Goal: Task Accomplishment & Management: Complete application form

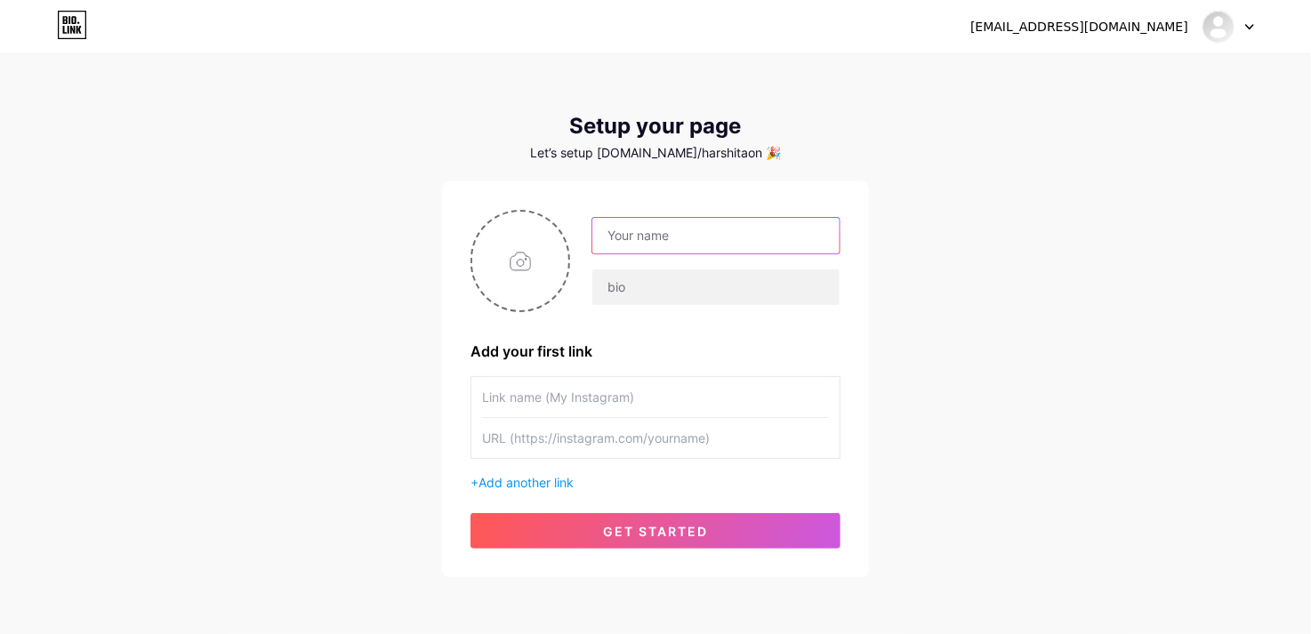
click at [650, 241] on input "text" at bounding box center [715, 236] width 247 height 36
type input "[PERSON_NAME]"
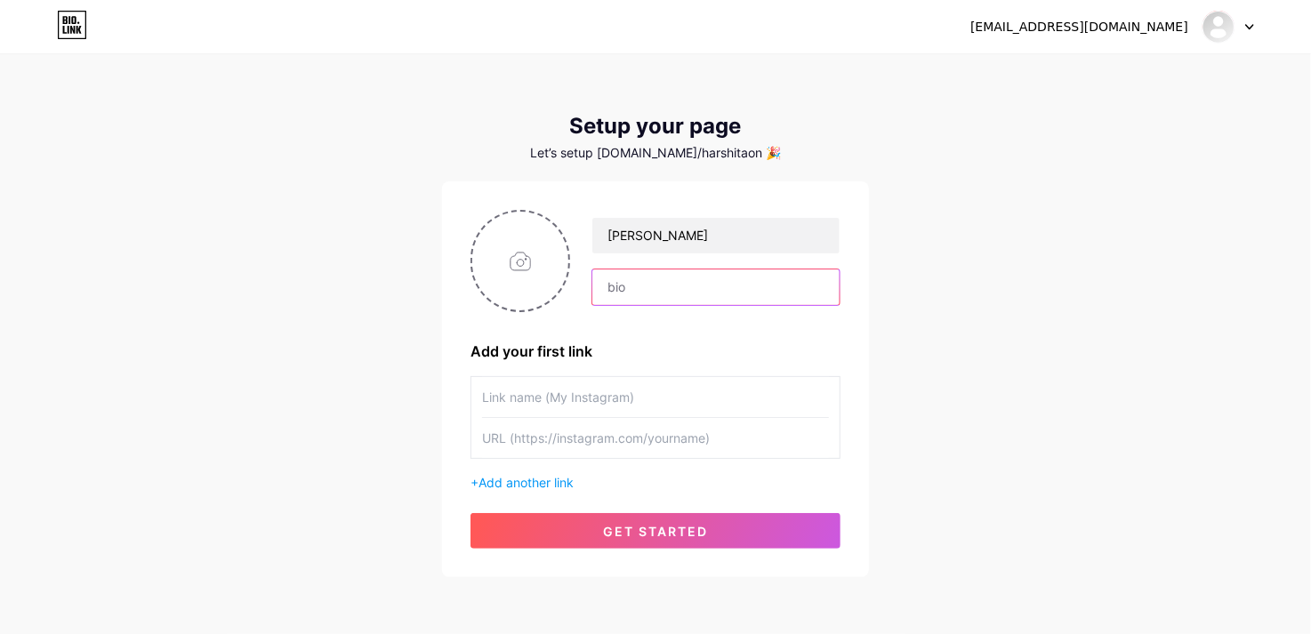
click at [632, 297] on input "text" at bounding box center [715, 288] width 247 height 36
click at [562, 383] on input "text" at bounding box center [655, 397] width 347 height 40
click at [1143, 29] on div "[EMAIL_ADDRESS][DOMAIN_NAME]" at bounding box center [1079, 27] width 218 height 19
click at [1226, 29] on img at bounding box center [1218, 26] width 28 height 28
click at [1128, 75] on link "Dashboard" at bounding box center [1143, 73] width 221 height 48
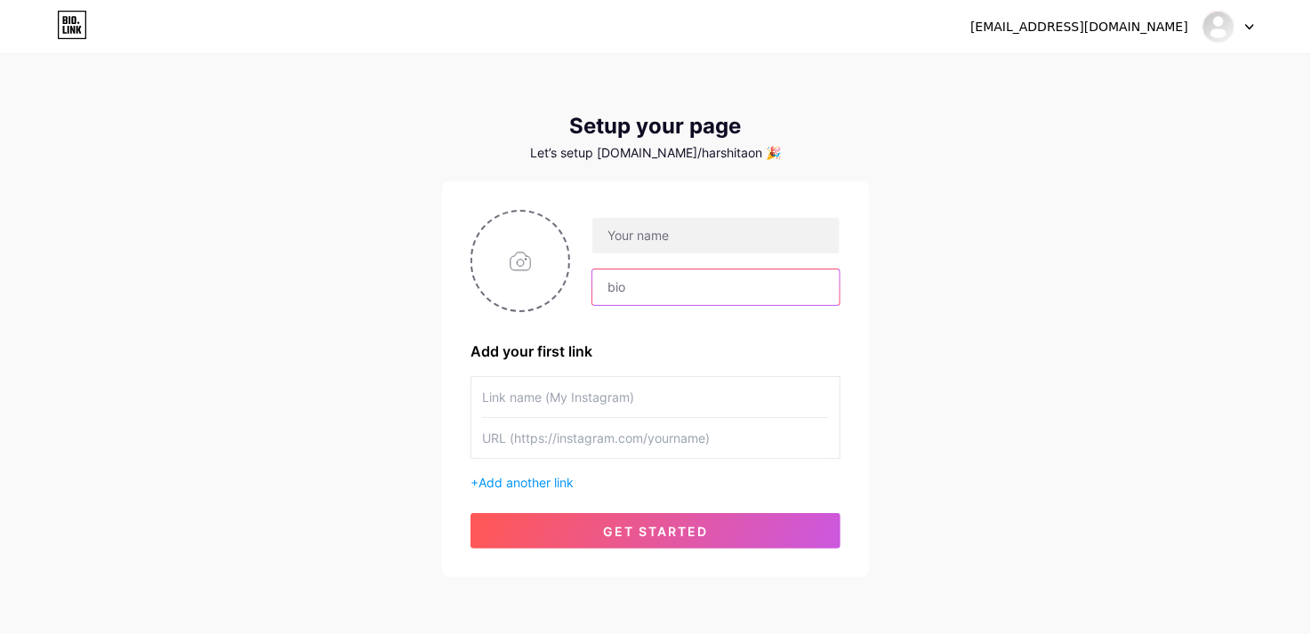
click at [646, 295] on input "text" at bounding box center [715, 288] width 247 height 36
click at [558, 407] on input "text" at bounding box center [655, 397] width 347 height 40
click at [616, 442] on input "text" at bounding box center [655, 438] width 347 height 40
paste input "[URL][DOMAIN_NAME]"
type input "[URL][DOMAIN_NAME]"
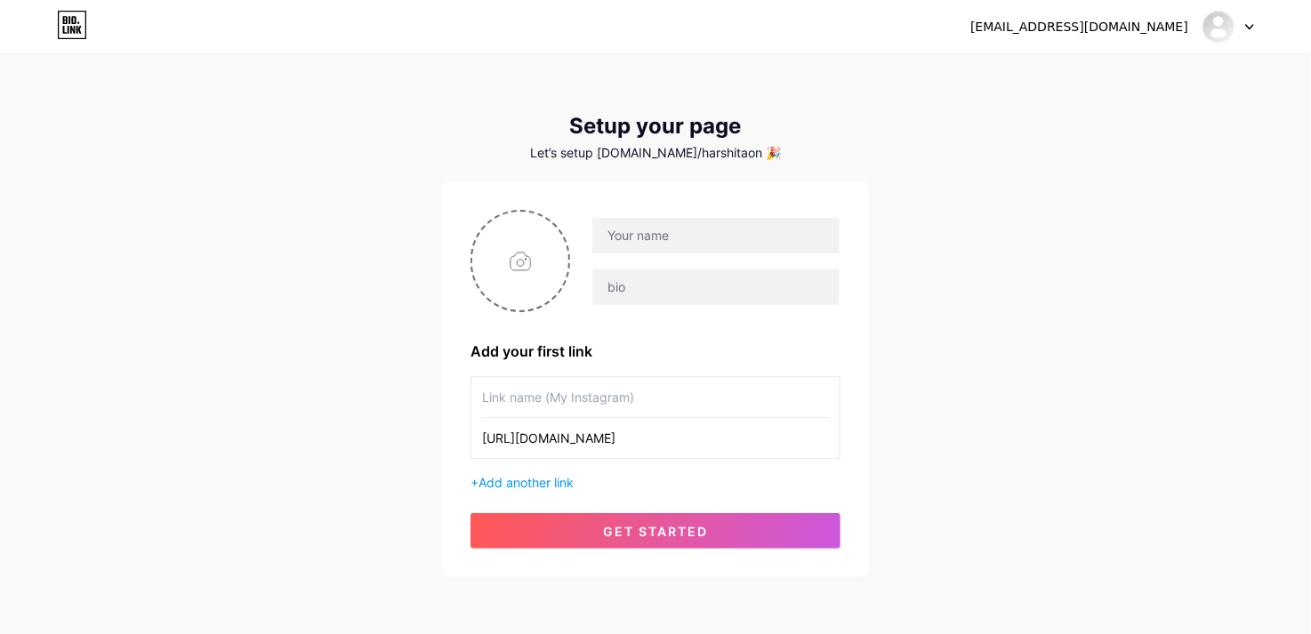
click at [591, 391] on input "text" at bounding box center [655, 397] width 347 height 40
type input "My Website"
click at [655, 242] on input "text" at bounding box center [715, 236] width 247 height 36
click at [628, 235] on input "Harhita" at bounding box center [715, 236] width 247 height 36
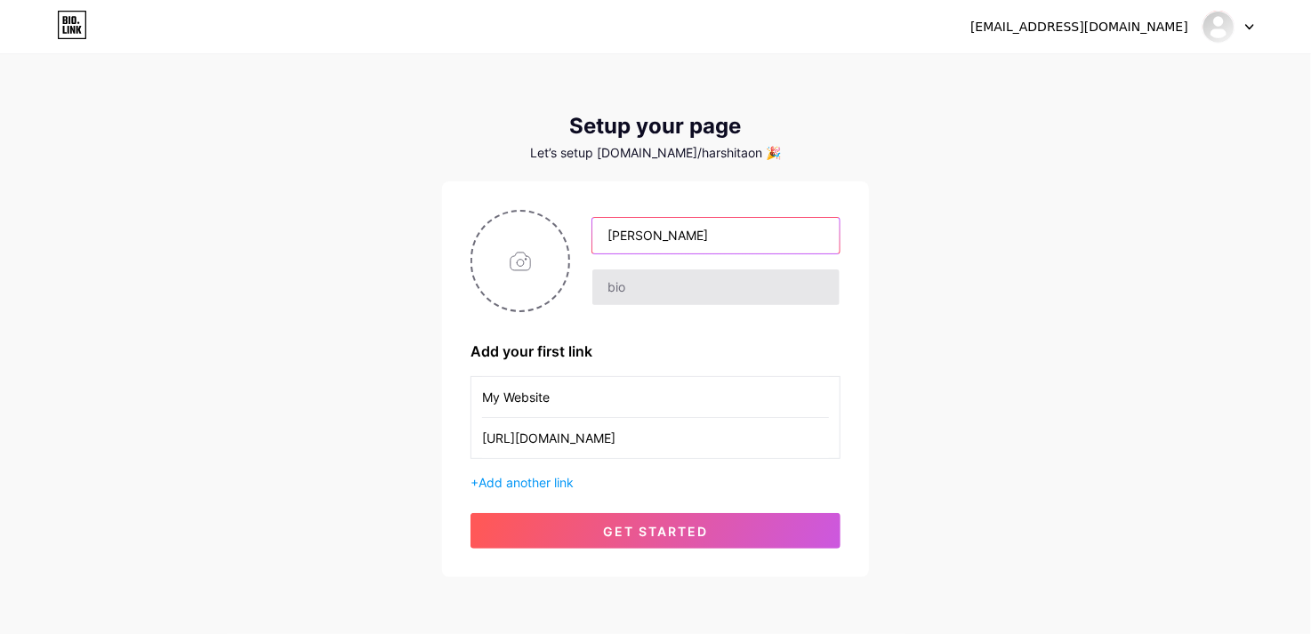
type input "[PERSON_NAME]"
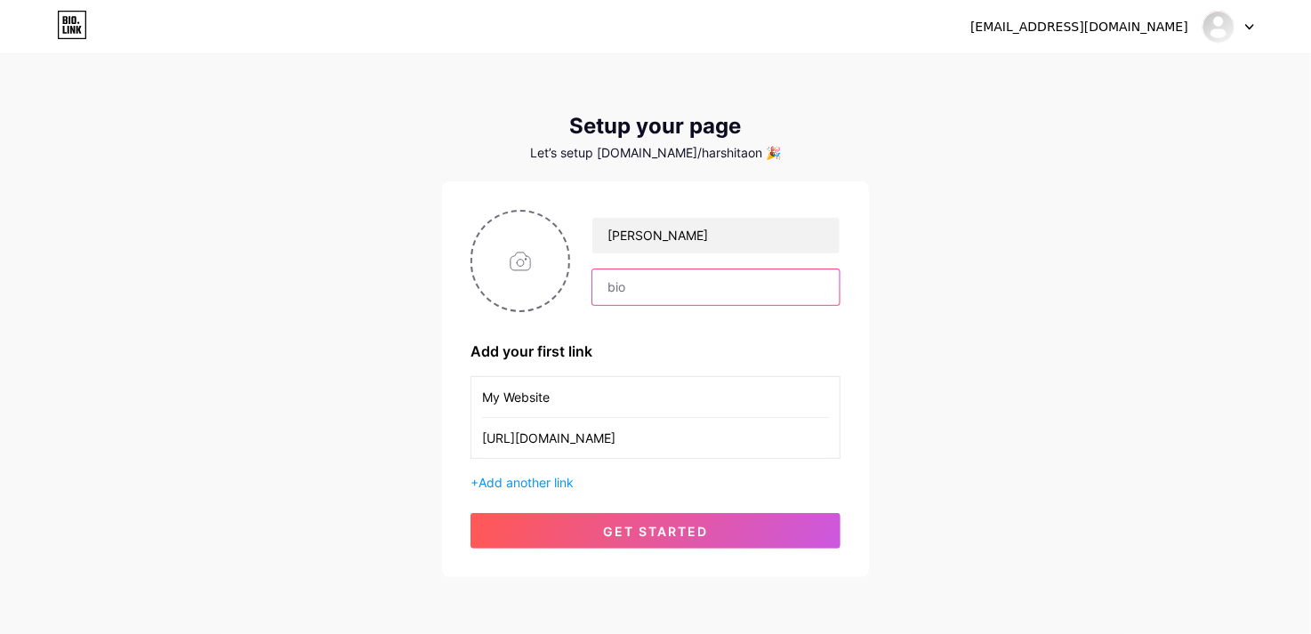
click at [655, 271] on input "text" at bounding box center [715, 288] width 247 height 36
type input "C"
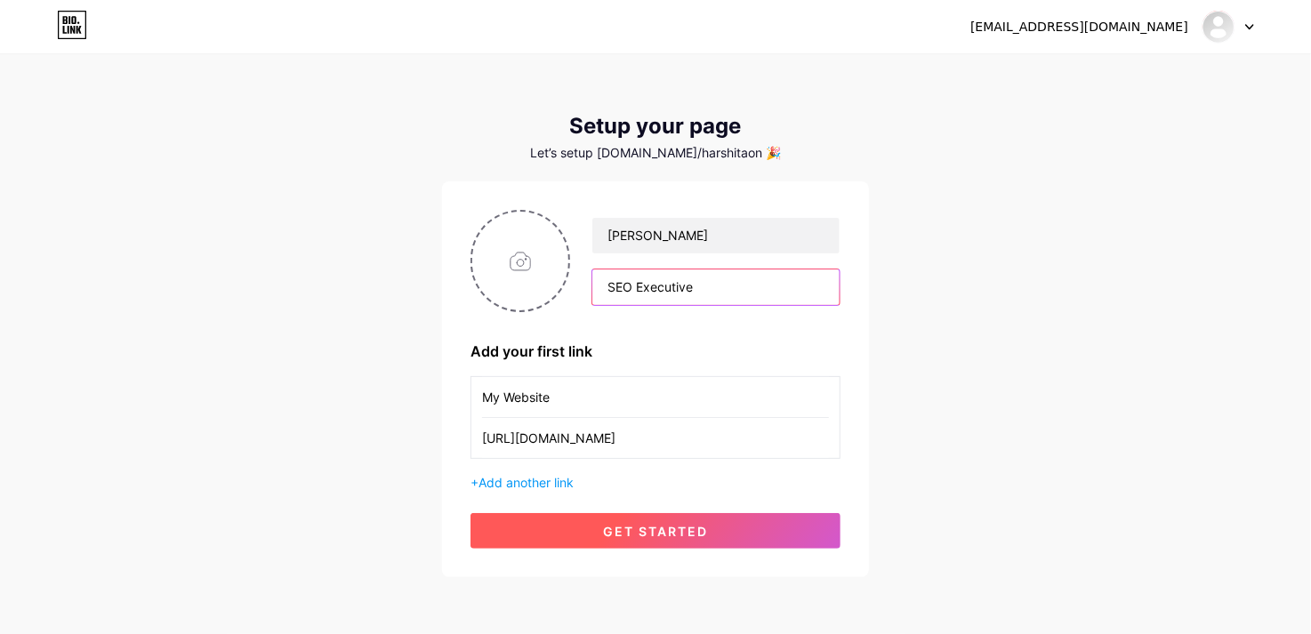
type input "SEO Executive"
click at [670, 542] on button "get started" at bounding box center [656, 531] width 370 height 36
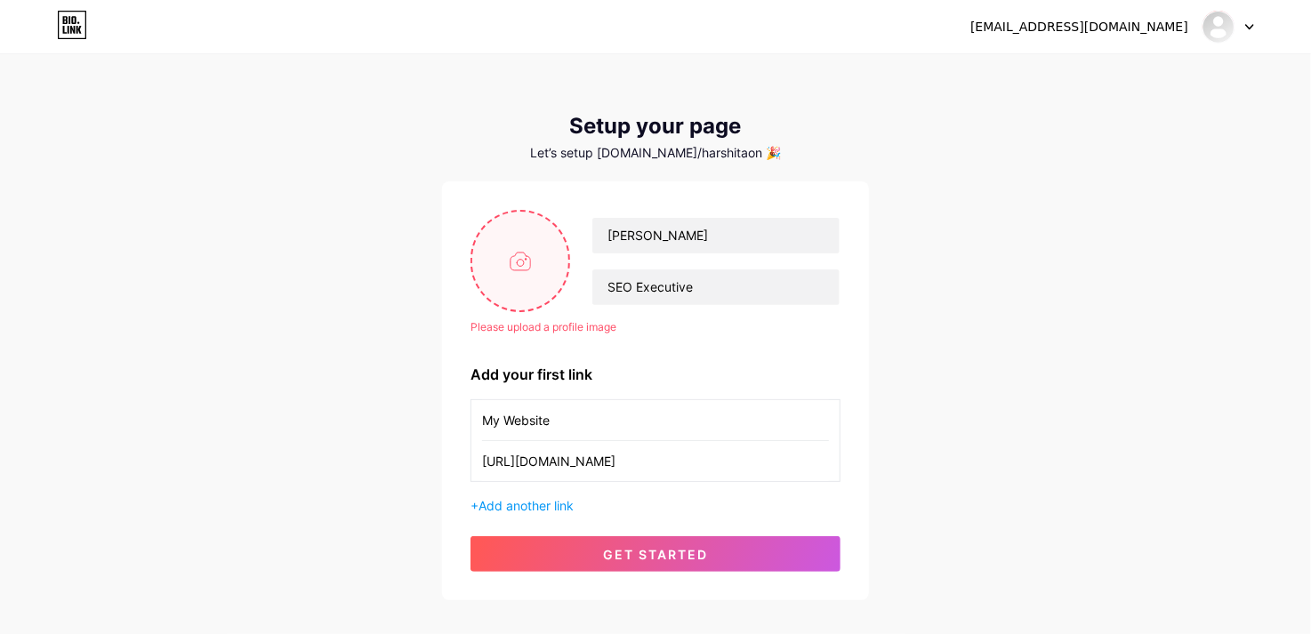
click at [546, 258] on input "file" at bounding box center [520, 261] width 96 height 99
type input "C:\fakepath\[GEOGRAPHIC_DATA]-NCR-281024.jpg"
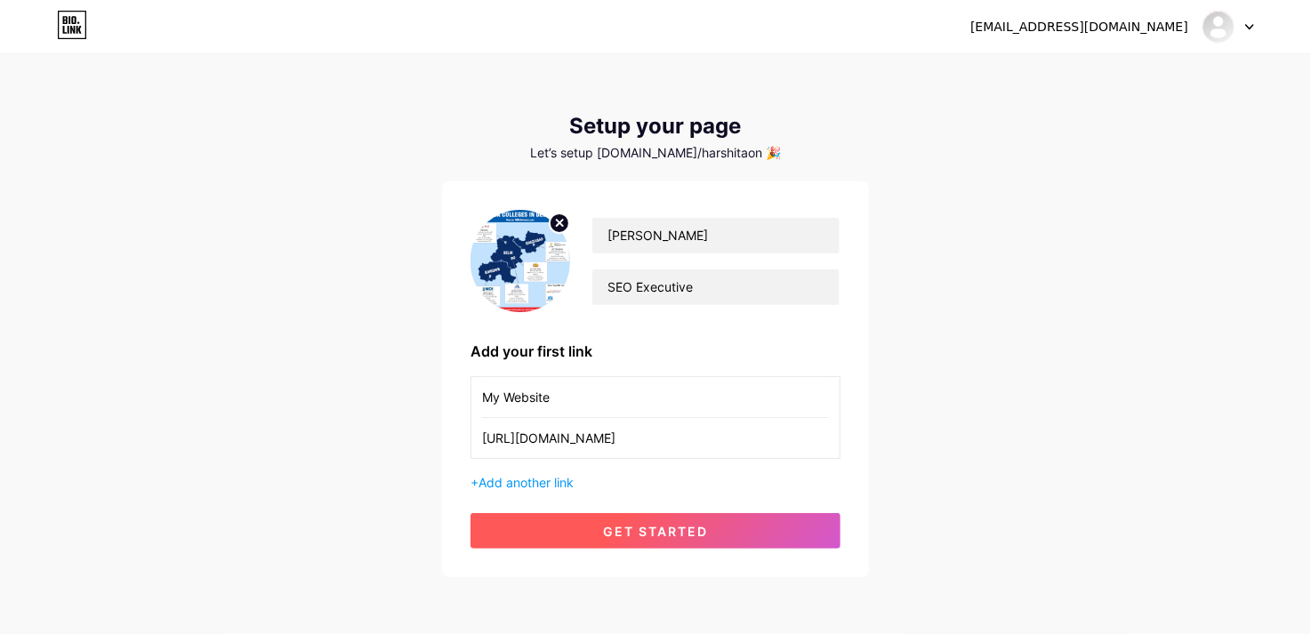
click at [673, 529] on span "get started" at bounding box center [655, 531] width 105 height 15
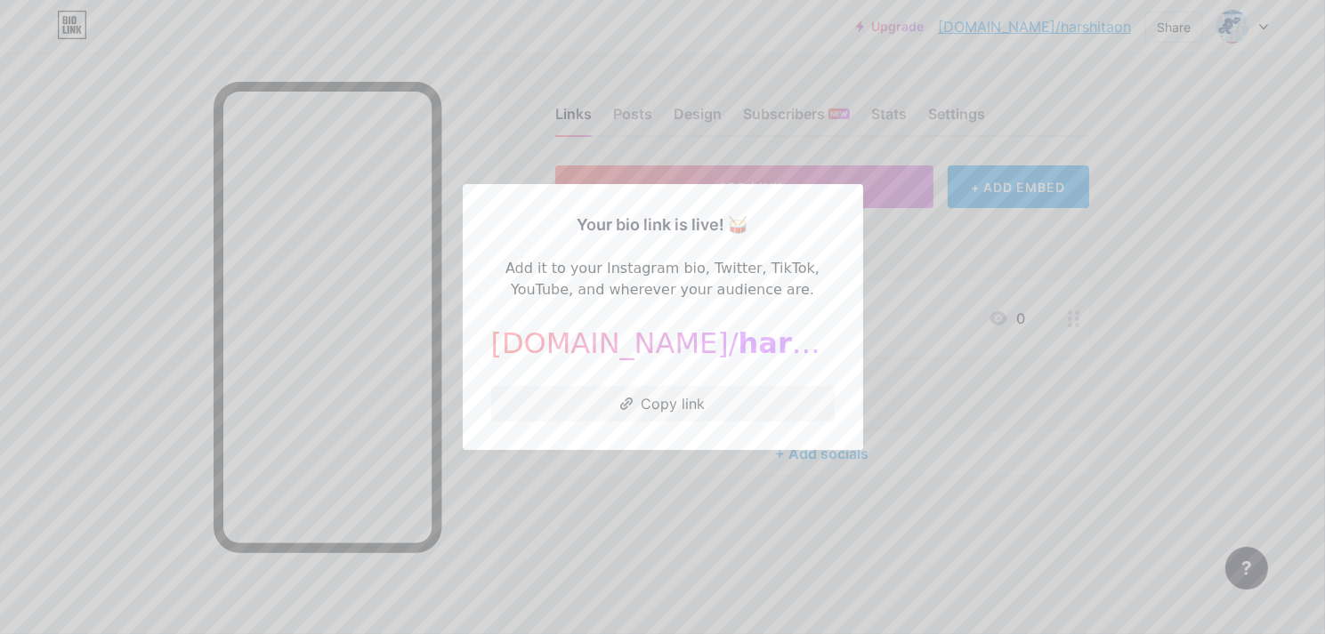
click at [739, 477] on div at bounding box center [662, 317] width 1325 height 634
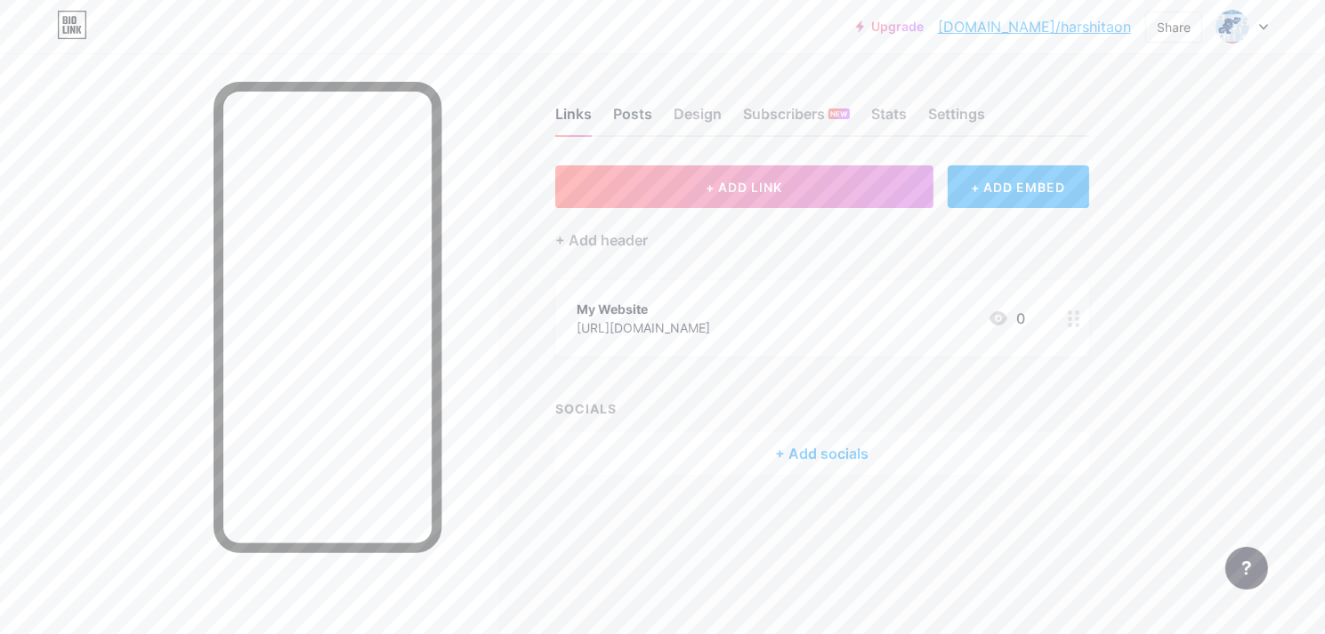
click at [629, 111] on div "Posts" at bounding box center [632, 119] width 39 height 32
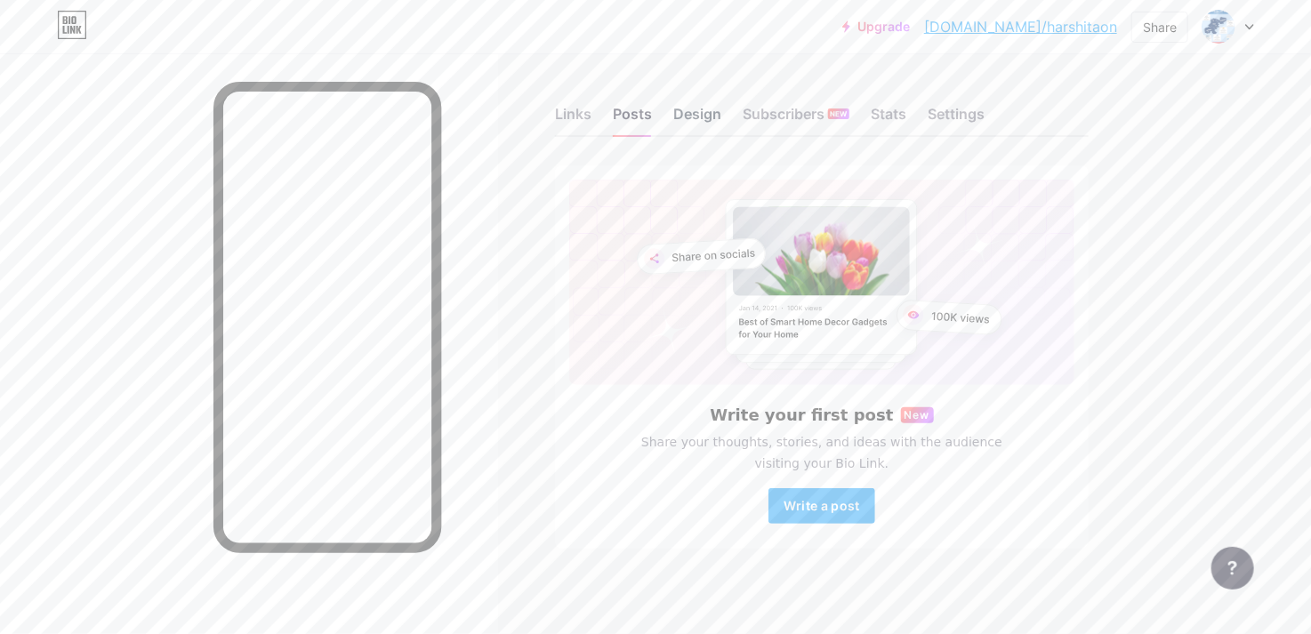
click at [699, 112] on div "Design" at bounding box center [697, 119] width 48 height 32
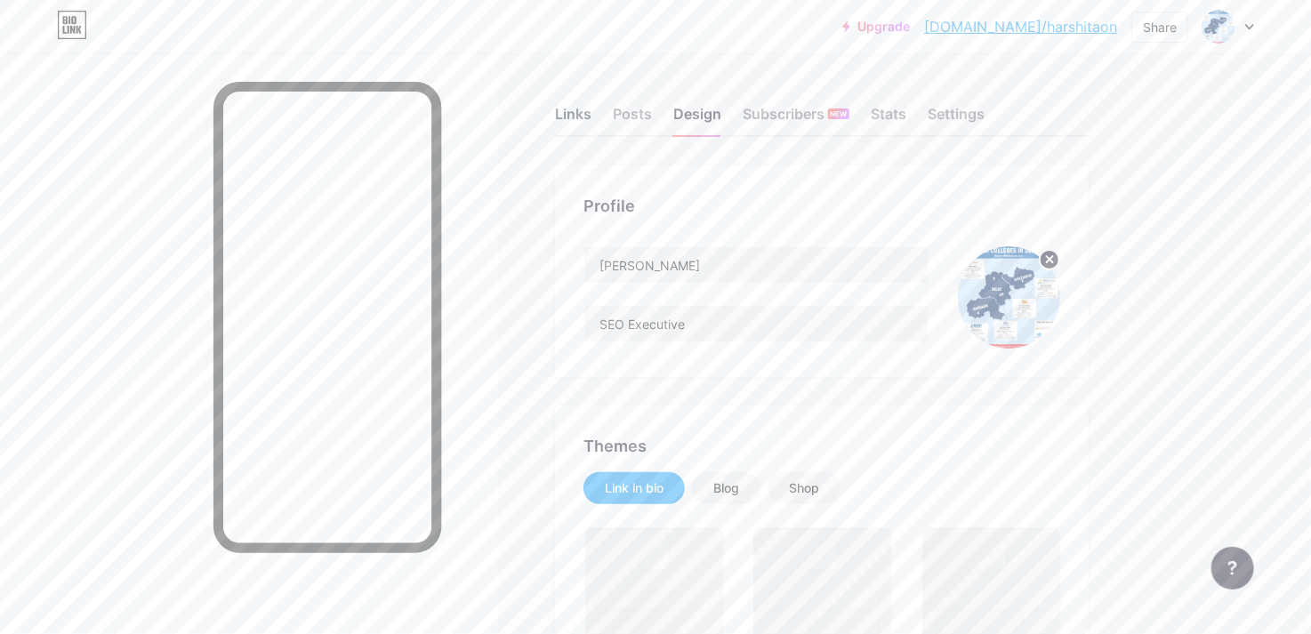
click at [576, 109] on div "Links" at bounding box center [573, 119] width 36 height 32
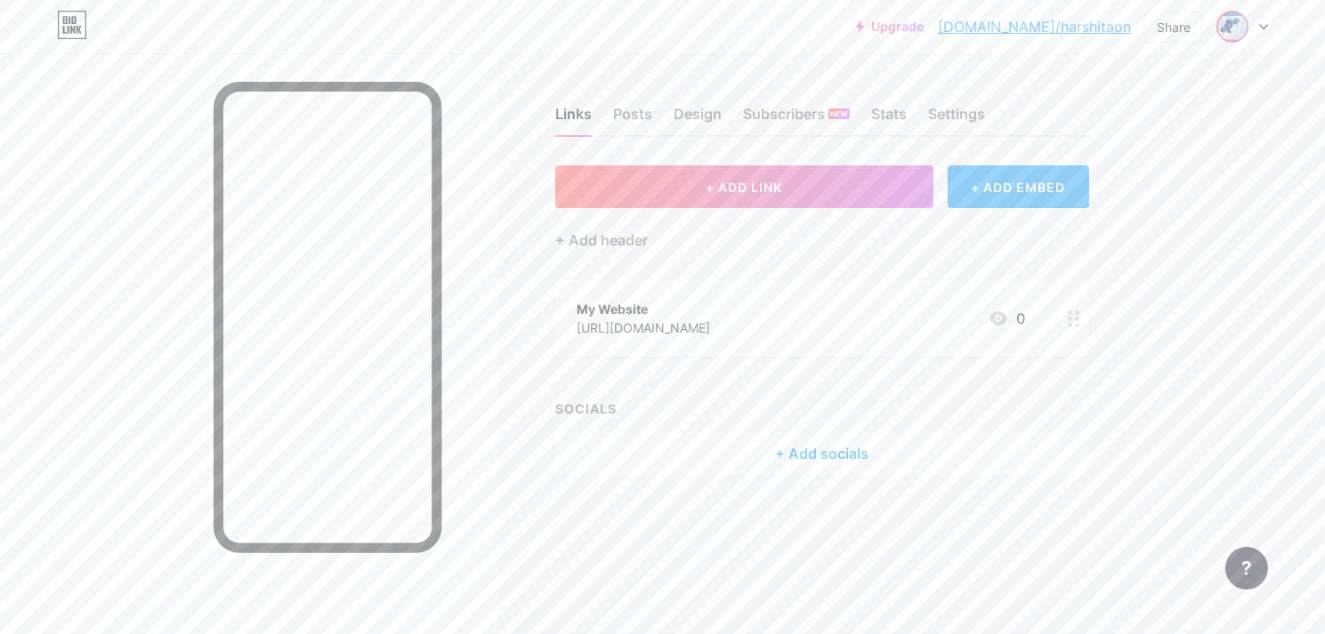
click at [1232, 20] on img at bounding box center [1232, 26] width 28 height 28
click at [1149, 112] on div "[PERSON_NAME]" at bounding box center [1166, 107] width 137 height 14
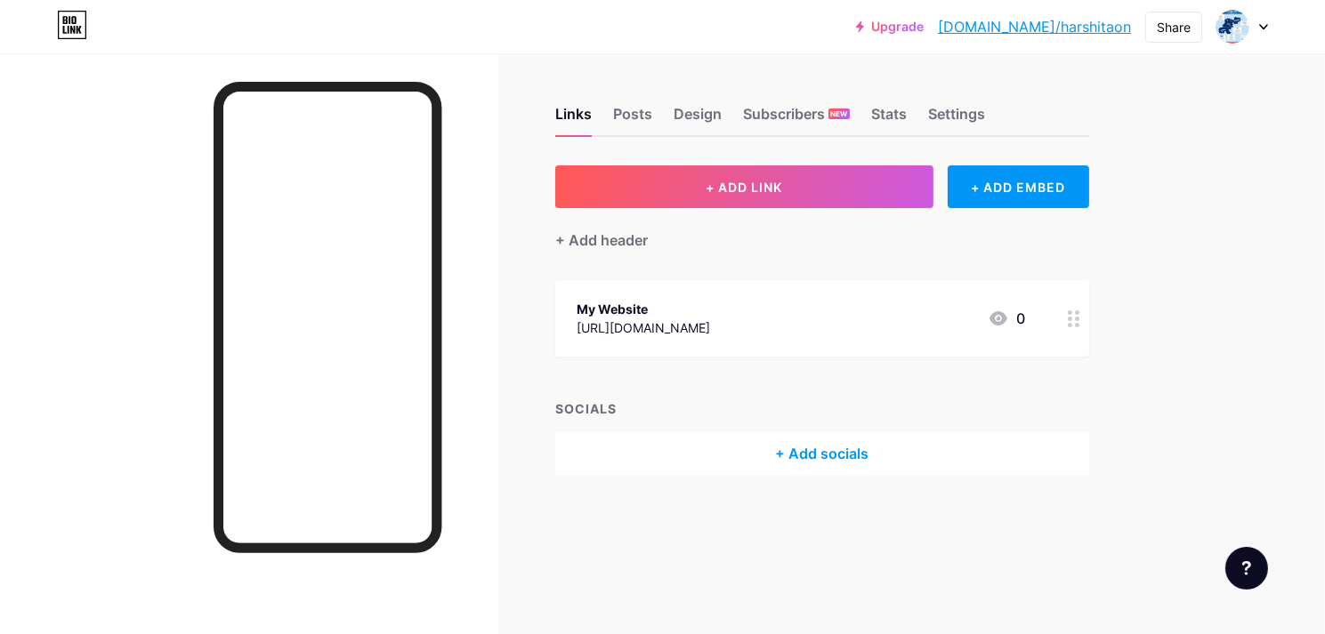
click at [1062, 315] on div at bounding box center [1074, 318] width 30 height 76
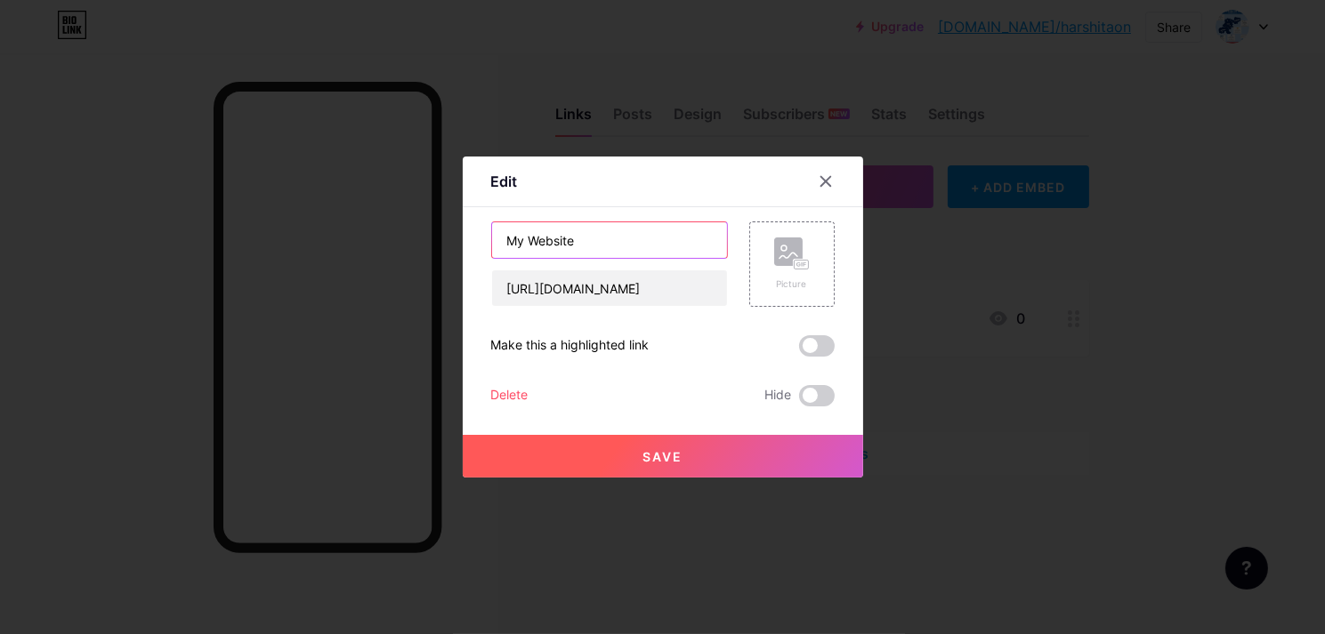
click at [603, 245] on input "My Website" at bounding box center [609, 240] width 235 height 36
type input "CAT 2025"
click at [651, 471] on button "Save" at bounding box center [663, 456] width 400 height 43
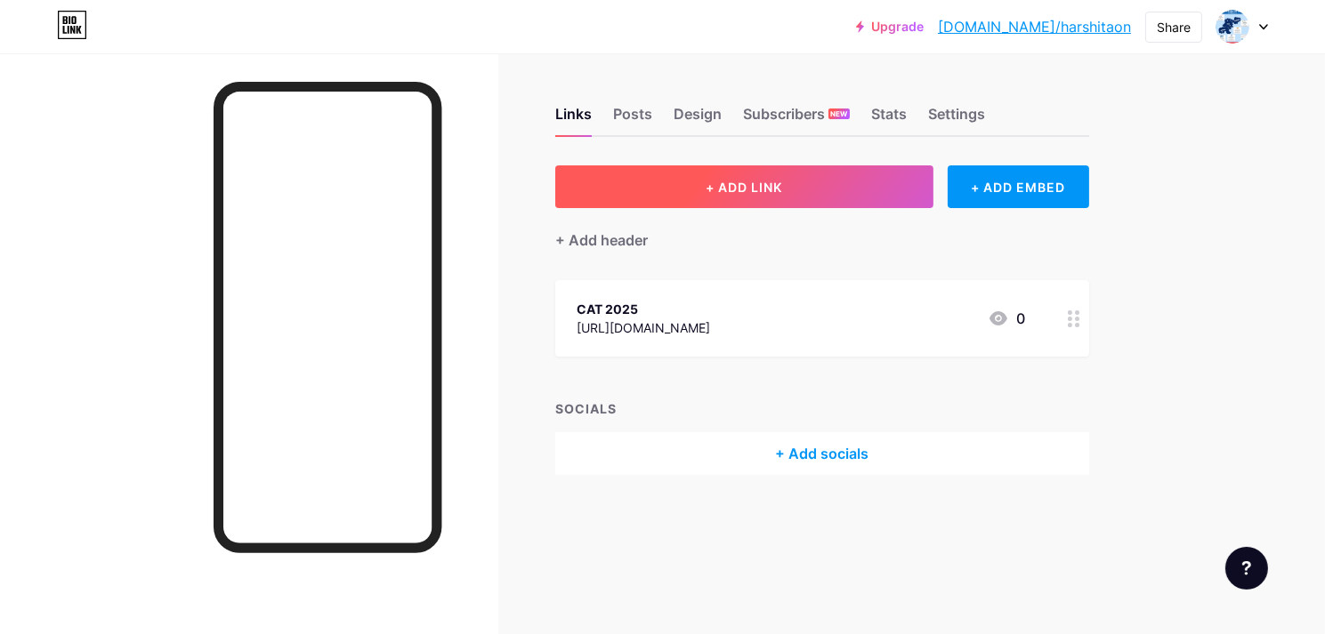
click at [746, 194] on button "+ ADD LINK" at bounding box center [744, 186] width 378 height 43
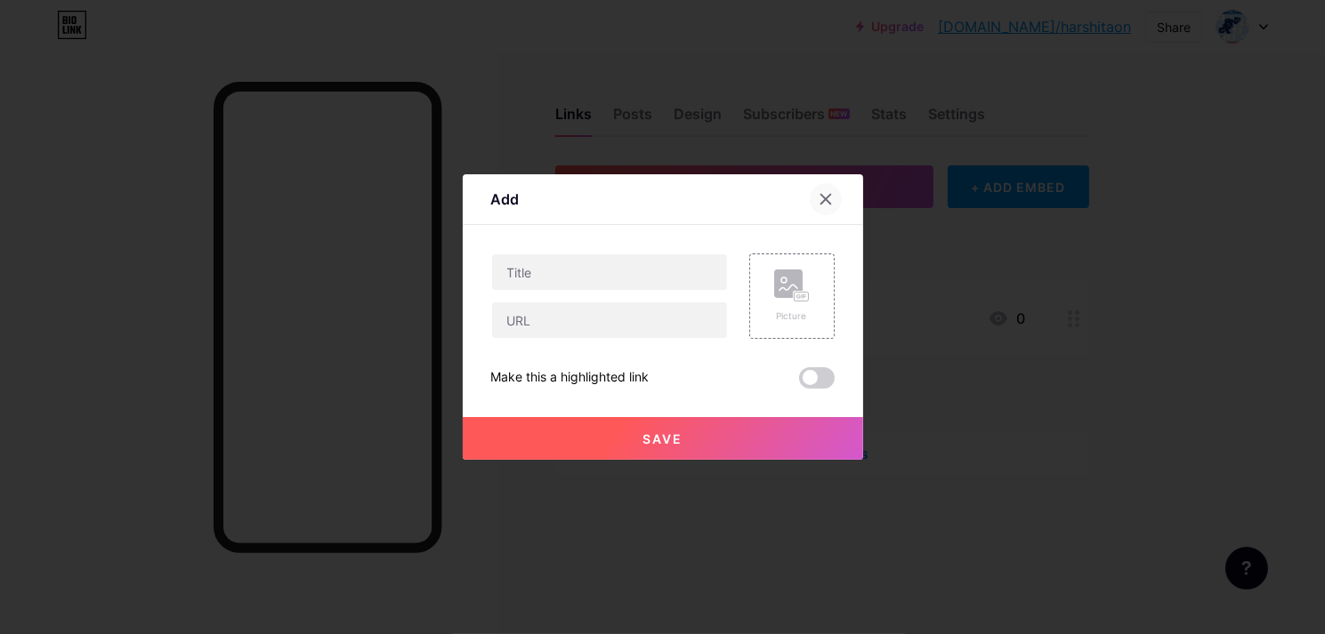
click at [818, 193] on icon at bounding box center [825, 199] width 14 height 14
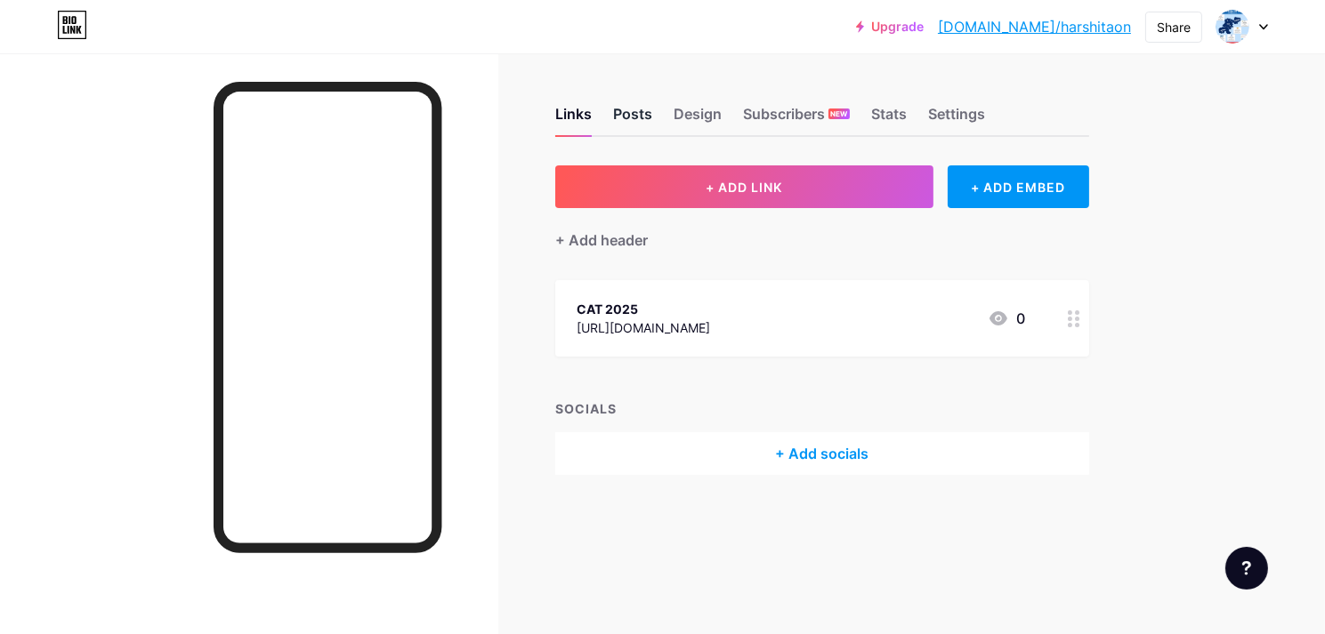
click at [647, 118] on div "Posts" at bounding box center [632, 119] width 39 height 32
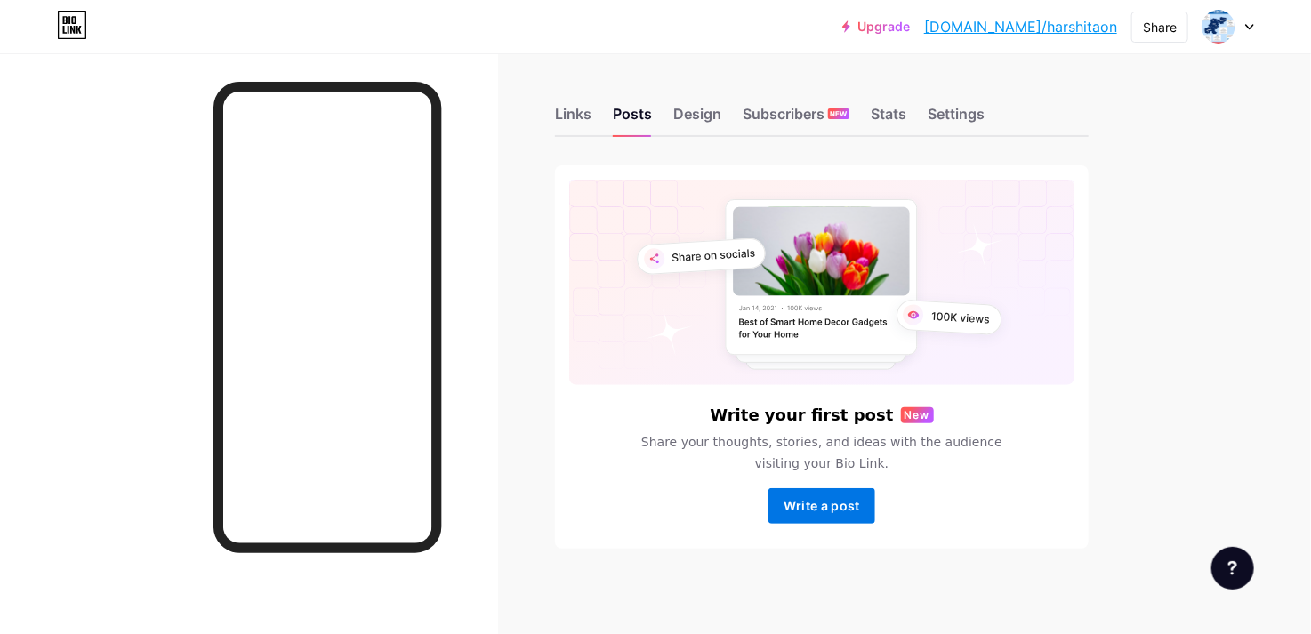
click at [836, 509] on span "Write a post" at bounding box center [822, 505] width 76 height 15
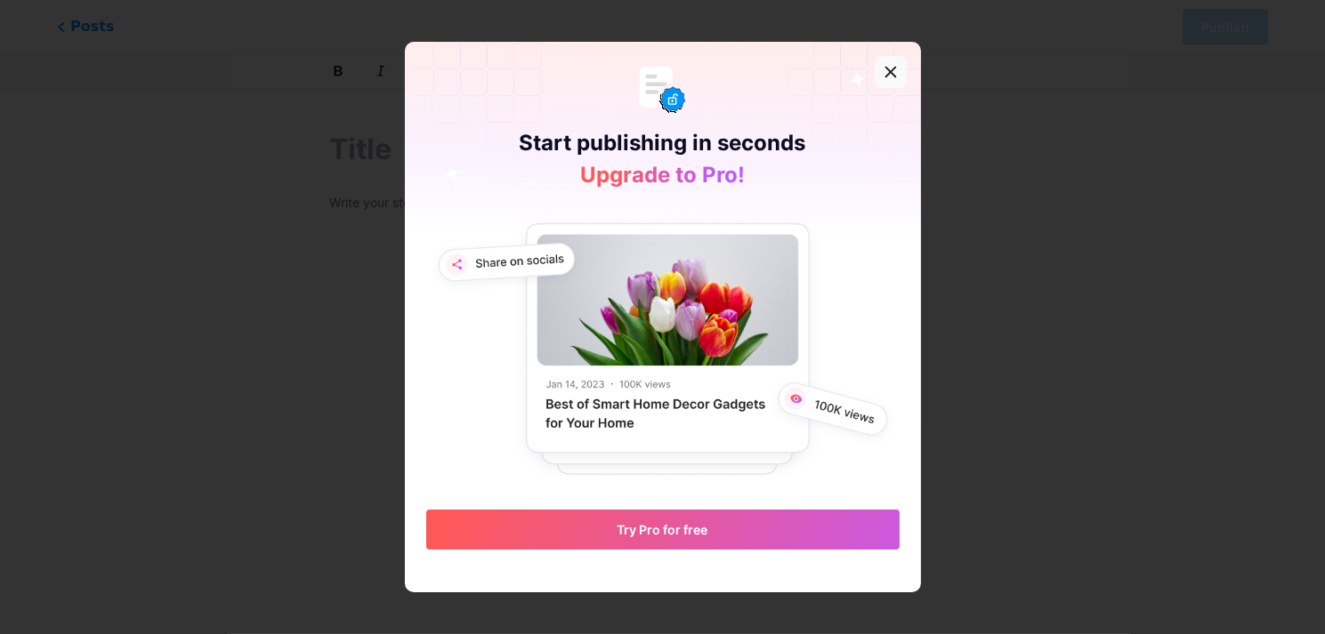
click at [874, 70] on div at bounding box center [890, 72] width 32 height 32
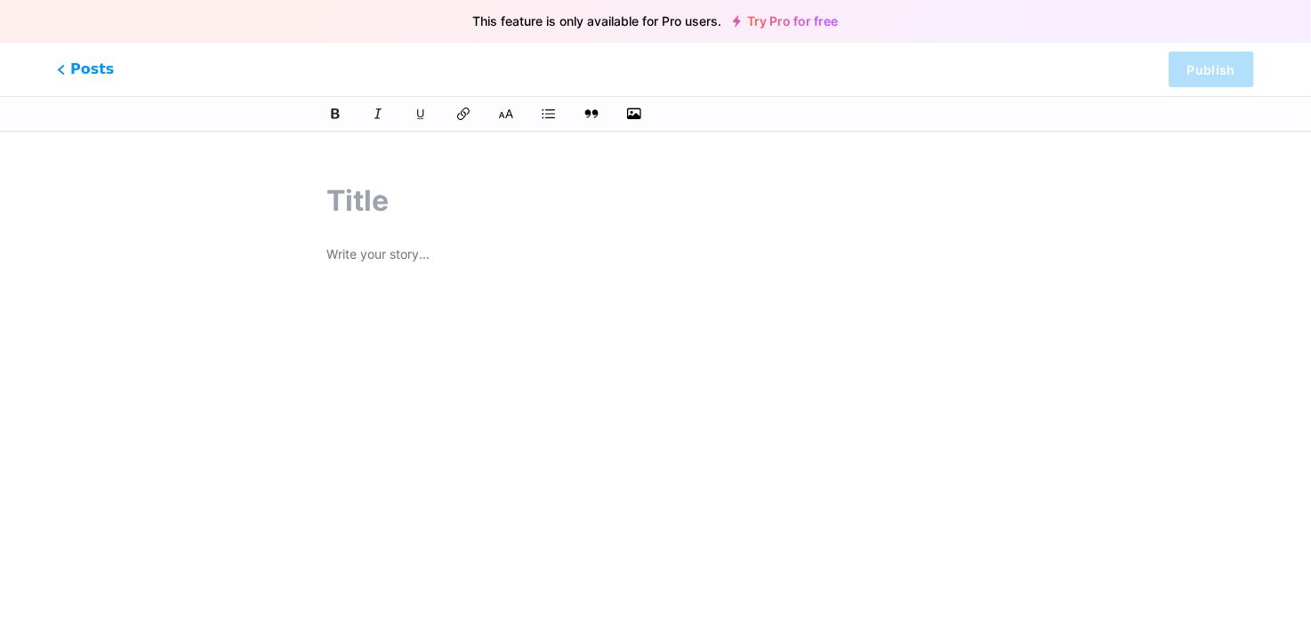
click at [346, 206] on input "text" at bounding box center [655, 201] width 658 height 43
click at [428, 235] on div at bounding box center [656, 437] width 708 height 559
